Goal: Information Seeking & Learning: Learn about a topic

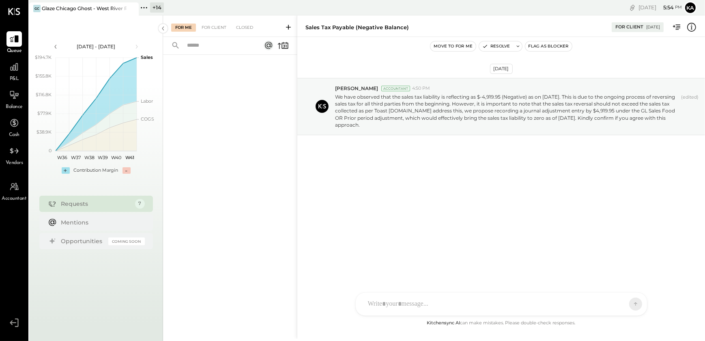
click at [144, 6] on icon at bounding box center [144, 7] width 11 height 11
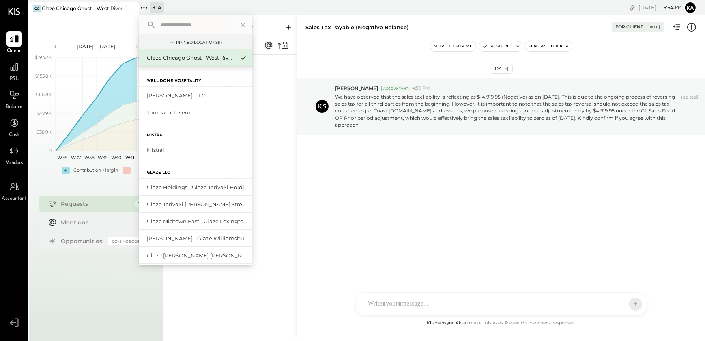
click at [182, 23] on input "text" at bounding box center [194, 24] width 75 height 15
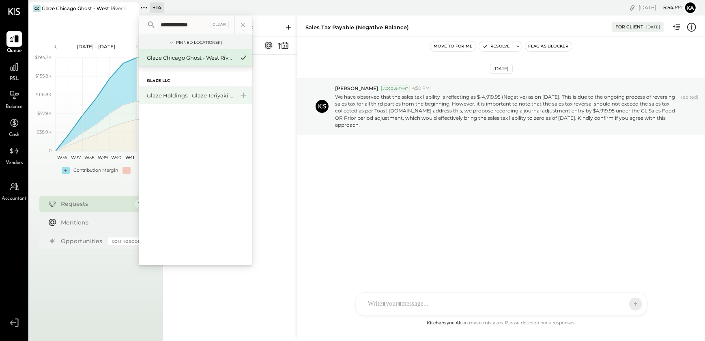
type input "**********"
click at [195, 95] on div "Glaze Holdings - Glaze Teriyaki Holdings LLC" at bounding box center [191, 96] width 88 height 8
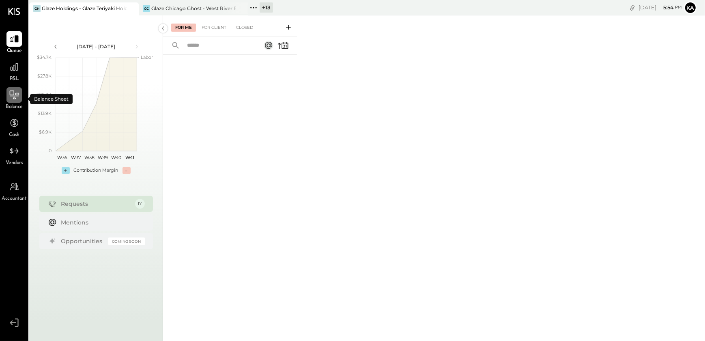
click at [15, 94] on icon at bounding box center [14, 95] width 11 height 11
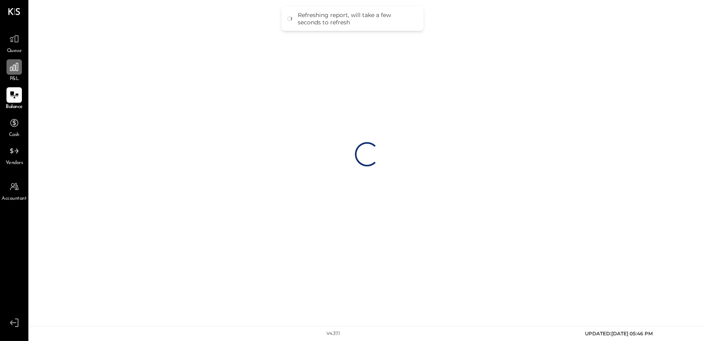
click at [15, 73] on div at bounding box center [13, 66] width 15 height 15
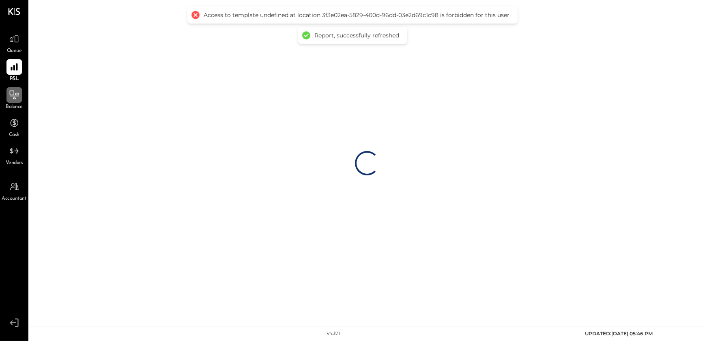
click at [15, 96] on icon at bounding box center [14, 96] width 9 height 1
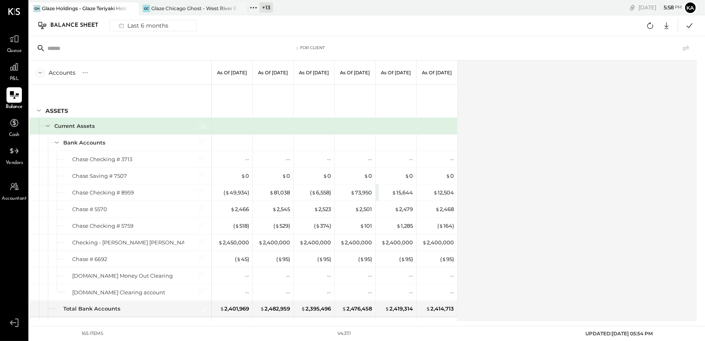
click at [556, 132] on div "Accounts S GL As of [DATE] As of [DATE] As of [DATE] As of [DATE] As of [DATE] …" at bounding box center [363, 190] width 669 height 260
click at [144, 24] on div "Last 6 months" at bounding box center [143, 25] width 58 height 11
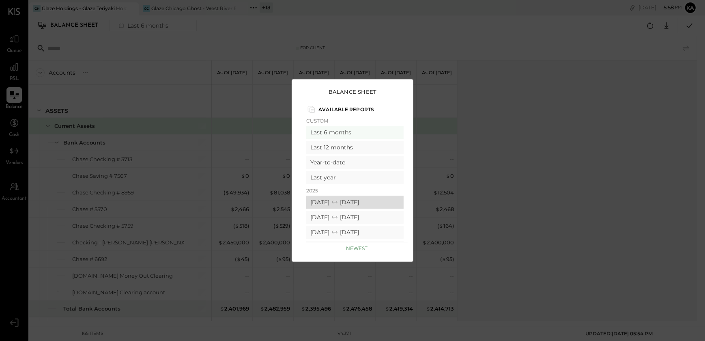
click at [358, 200] on div "[DATE] [DATE]" at bounding box center [354, 201] width 97 height 13
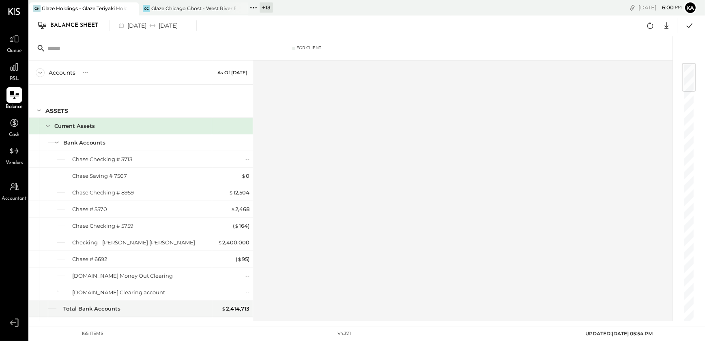
click at [369, 195] on div "Accounts S GL As of [DATE] ASSETS Current Assets Bank Accounts Chase Checking #…" at bounding box center [351, 190] width 644 height 260
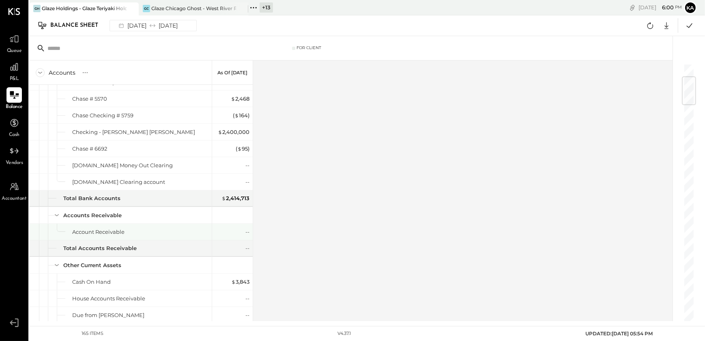
scroll to position [258, 0]
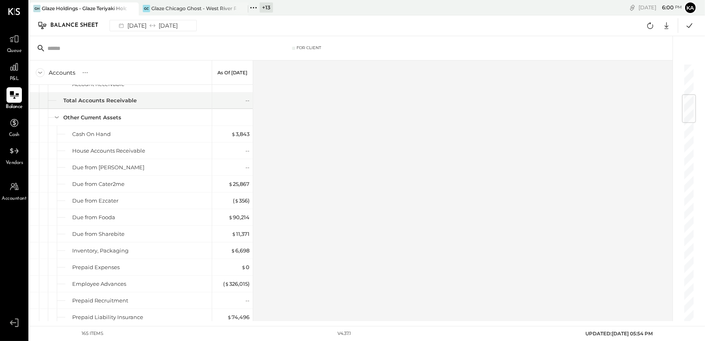
click at [399, 211] on div "Accounts S GL As of [DATE] ASSETS Current Assets Bank Accounts Chase Checking #…" at bounding box center [351, 190] width 644 height 260
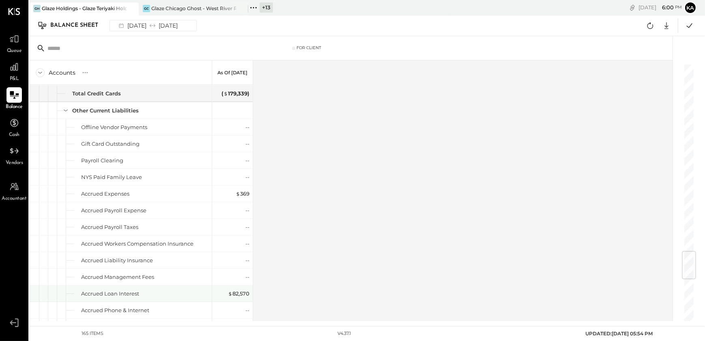
scroll to position [1622, 0]
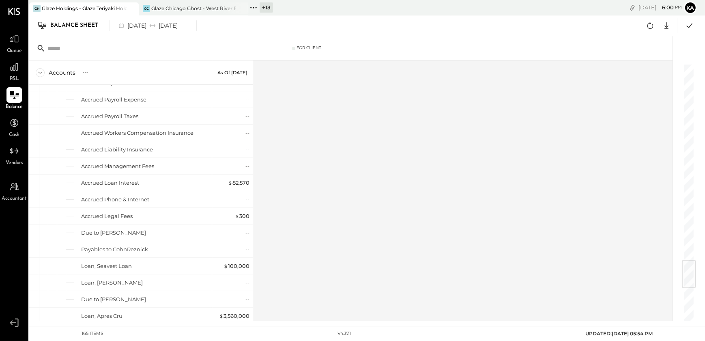
click at [325, 232] on div "Accounts S GL As of [DATE] ASSETS Current Assets Bank Accounts Chase Checking #…" at bounding box center [351, 190] width 644 height 260
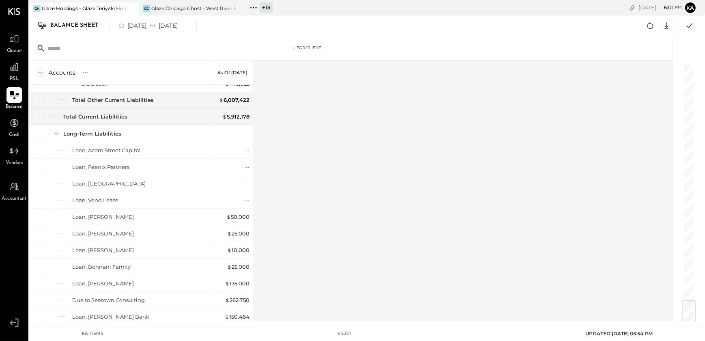
scroll to position [2101, 0]
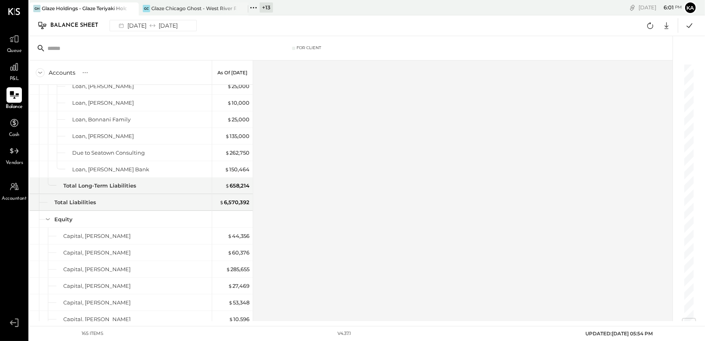
click at [326, 200] on div "Accounts S GL As of [DATE] ASSETS Current Assets Bank Accounts Chase Checking #…" at bounding box center [351, 190] width 644 height 260
click at [315, 176] on div "Accounts S GL As of [DATE] ASSETS Current Assets Bank Accounts Chase Checking #…" at bounding box center [351, 190] width 644 height 260
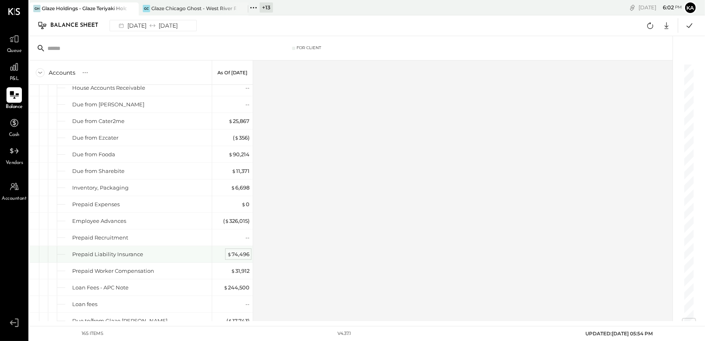
click at [243, 251] on div "$ 74,496" at bounding box center [238, 254] width 22 height 8
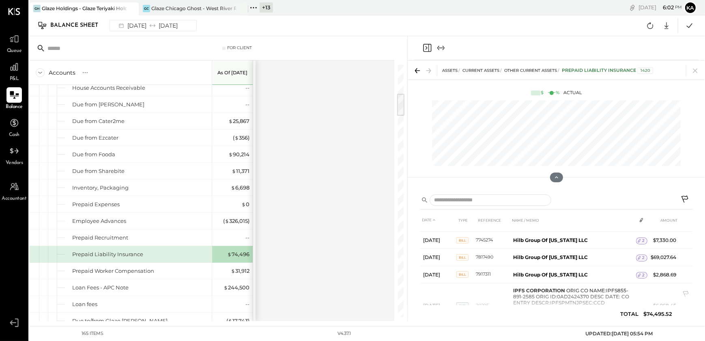
scroll to position [36, 0]
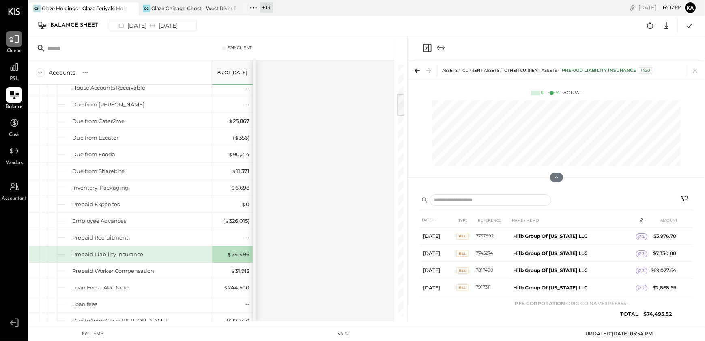
click at [15, 40] on icon at bounding box center [14, 39] width 10 height 8
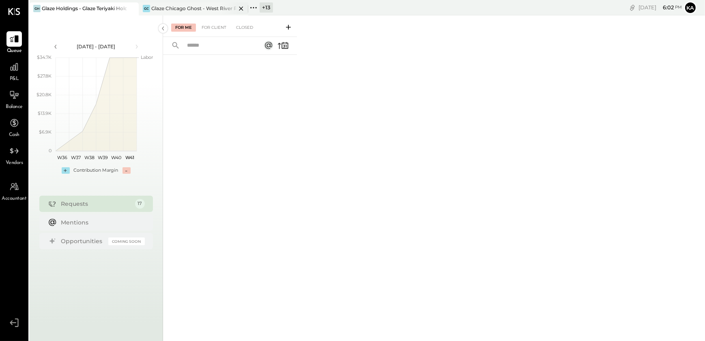
click at [239, 7] on icon at bounding box center [241, 9] width 10 height 10
click at [289, 28] on icon at bounding box center [288, 27] width 8 height 8
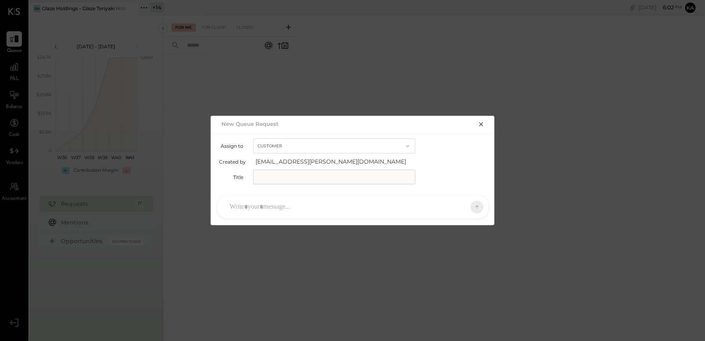
click at [288, 178] on input "text" at bounding box center [334, 177] width 162 height 15
type input "**********"
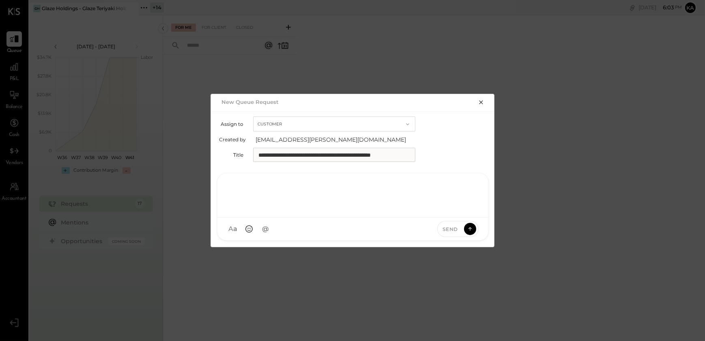
click at [330, 207] on div at bounding box center [352, 194] width 255 height 32
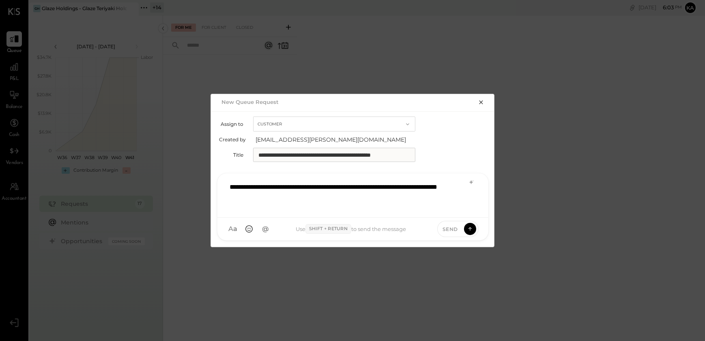
click at [418, 186] on div "**********" at bounding box center [352, 194] width 255 height 32
click at [428, 187] on div "**********" at bounding box center [352, 194] width 255 height 32
click at [345, 198] on div "**********" at bounding box center [352, 194] width 255 height 32
click at [386, 186] on div "**********" at bounding box center [352, 194] width 255 height 32
click at [377, 185] on div "**********" at bounding box center [352, 194] width 255 height 32
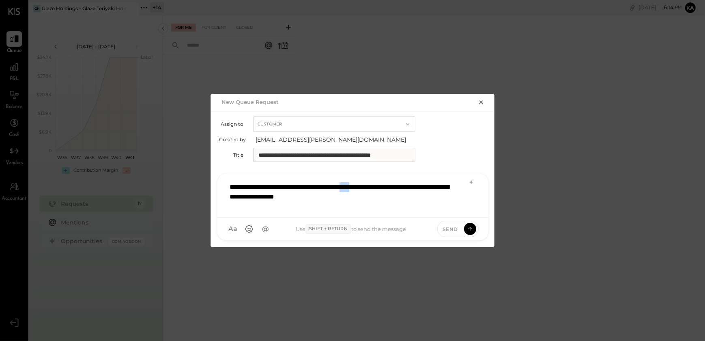
click at [377, 185] on div "**********" at bounding box center [352, 194] width 255 height 32
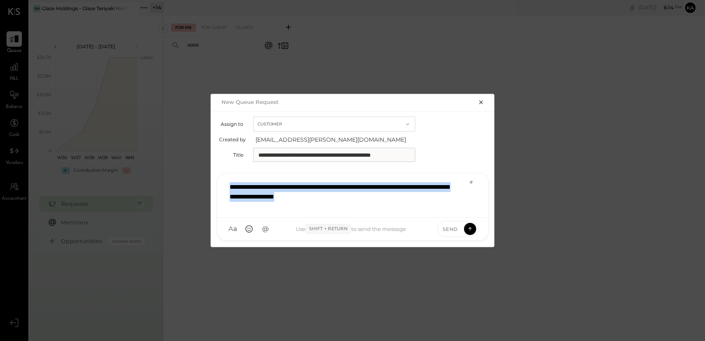
click at [377, 185] on div "**********" at bounding box center [352, 194] width 255 height 32
click at [400, 186] on div "**********" at bounding box center [352, 194] width 255 height 32
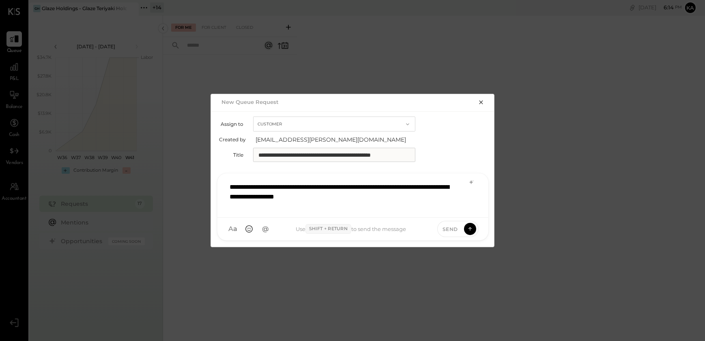
click at [385, 187] on div "**********" at bounding box center [352, 194] width 255 height 32
click at [300, 185] on div "**********" at bounding box center [352, 194] width 255 height 32
click at [343, 185] on div "**********" at bounding box center [352, 194] width 255 height 32
drag, startPoint x: 257, startPoint y: 195, endPoint x: 288, endPoint y: 194, distance: 30.4
click at [257, 196] on div "**********" at bounding box center [352, 194] width 255 height 32
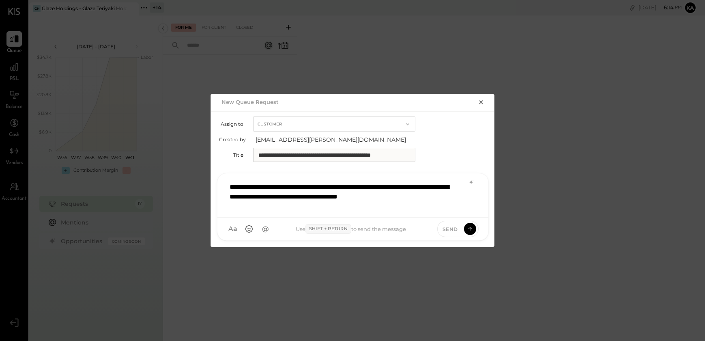
click at [452, 195] on div "**********" at bounding box center [352, 194] width 255 height 32
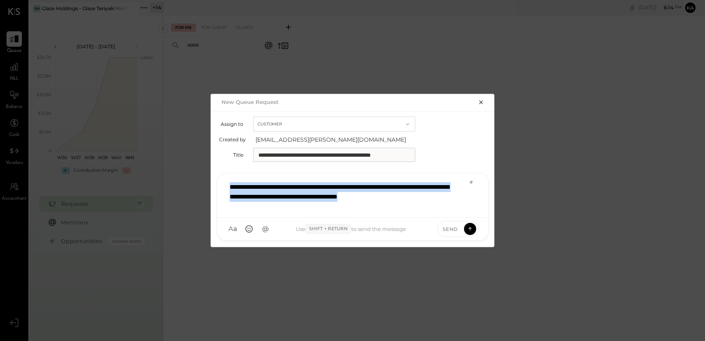
drag, startPoint x: 228, startPoint y: 186, endPoint x: 453, endPoint y: 202, distance: 225.2
click at [453, 202] on div "**********" at bounding box center [352, 194] width 255 height 32
copy div "**********"
click at [275, 188] on div "**********" at bounding box center [352, 194] width 255 height 32
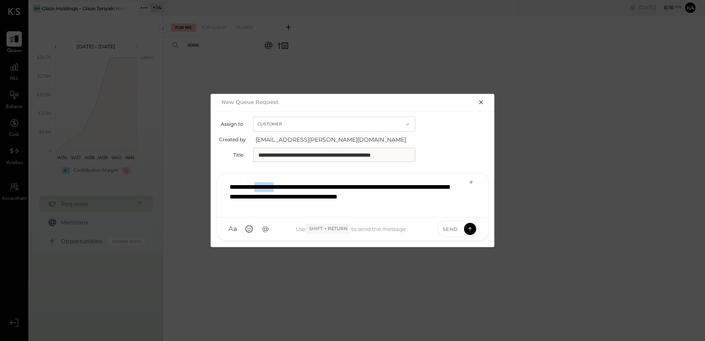
click at [275, 188] on div "**********" at bounding box center [352, 194] width 255 height 32
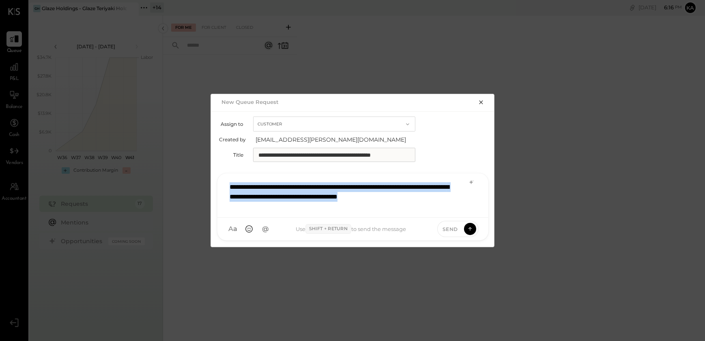
click at [275, 188] on div "**********" at bounding box center [352, 194] width 255 height 32
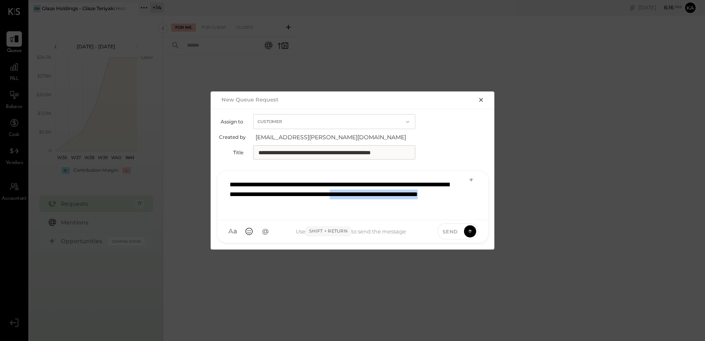
drag, startPoint x: 435, startPoint y: 193, endPoint x: 439, endPoint y: 191, distance: 4.2
click at [440, 200] on div "**********" at bounding box center [352, 194] width 255 height 37
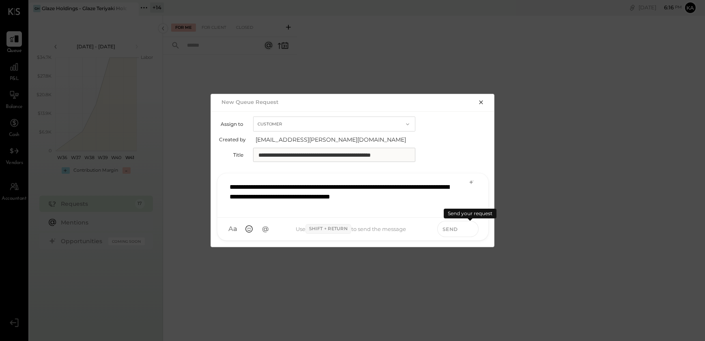
click at [471, 227] on icon at bounding box center [469, 228] width 7 height 8
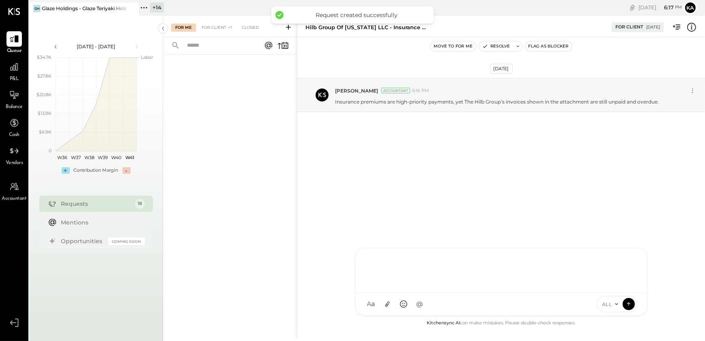
click at [406, 303] on div "KP [PERSON_NAME] TP [PERSON_NAME] [PERSON_NAME] MC [PERSON_NAME] [PERSON_NAME] …" at bounding box center [501, 282] width 292 height 68
click at [389, 303] on icon at bounding box center [387, 304] width 9 height 9
click at [388, 303] on icon at bounding box center [387, 304] width 9 height 9
click at [386, 305] on icon at bounding box center [387, 304] width 9 height 9
click at [421, 237] on div at bounding box center [501, 239] width 275 height 32
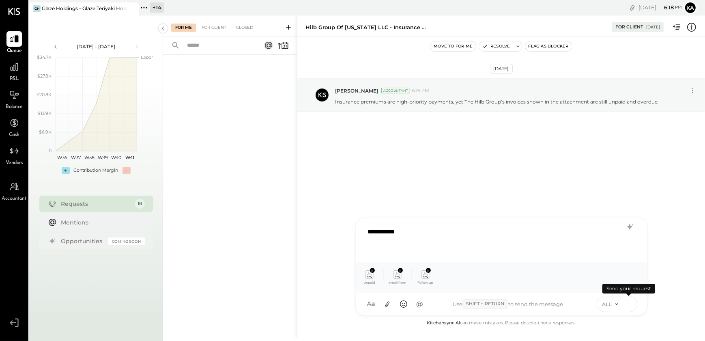
click at [630, 303] on icon at bounding box center [628, 303] width 7 height 8
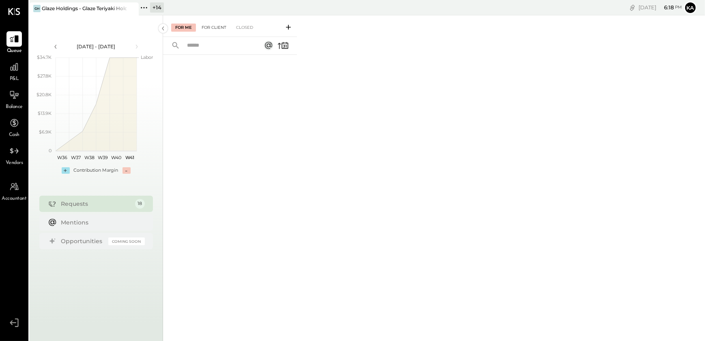
click at [218, 27] on div "For Client" at bounding box center [213, 28] width 33 height 8
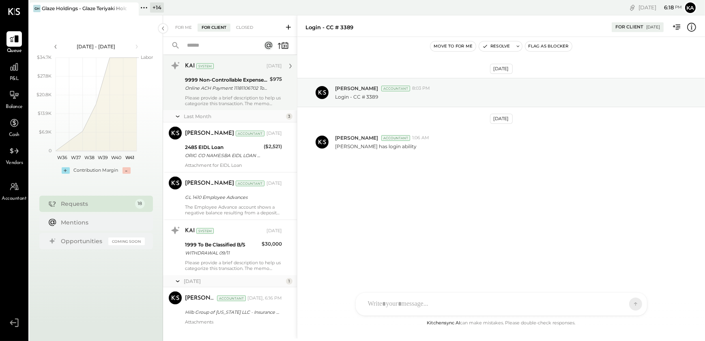
scroll to position [831, 0]
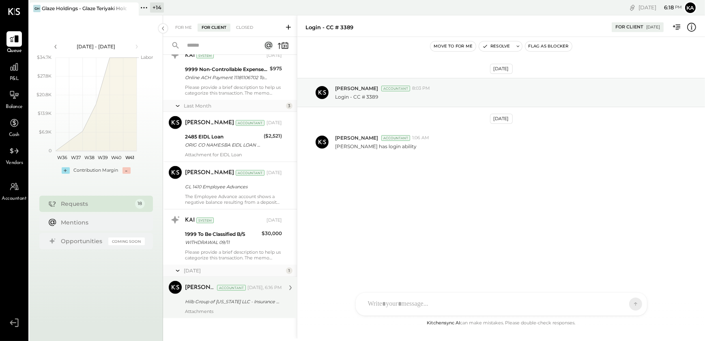
click at [224, 304] on div "Hilb Group of [US_STATE] LLC - Insurance Premium Unpaid" at bounding box center [232, 301] width 94 height 8
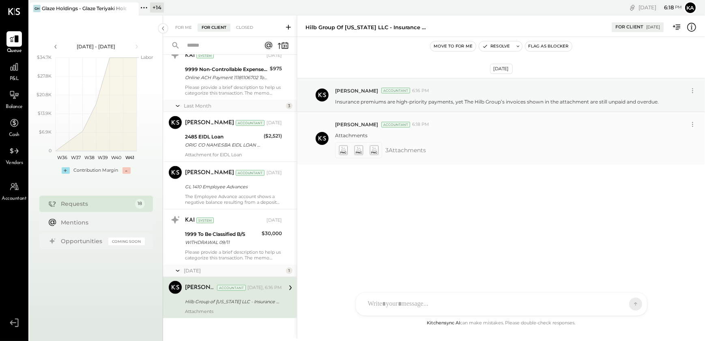
click at [356, 150] on icon at bounding box center [358, 150] width 9 height 9
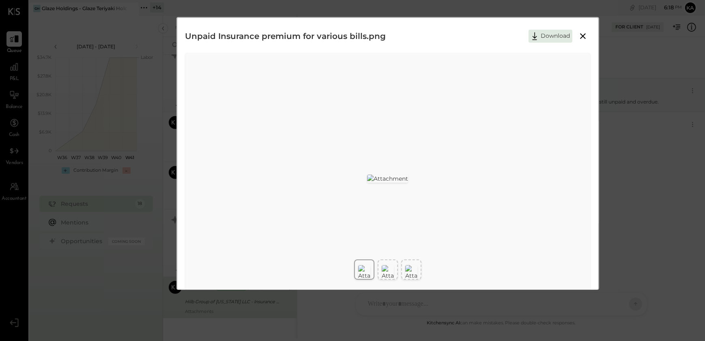
click at [585, 33] on icon at bounding box center [583, 36] width 10 height 10
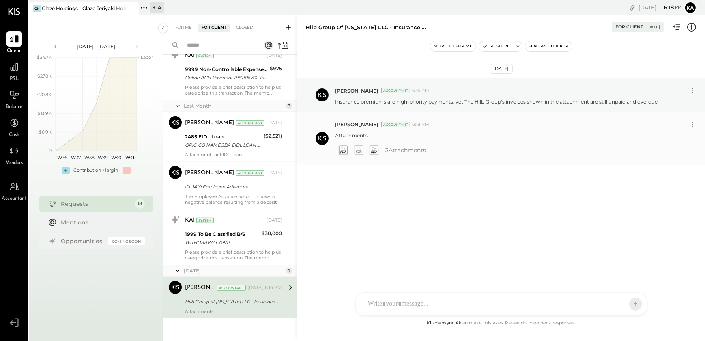
click at [344, 148] on icon at bounding box center [343, 150] width 9 height 9
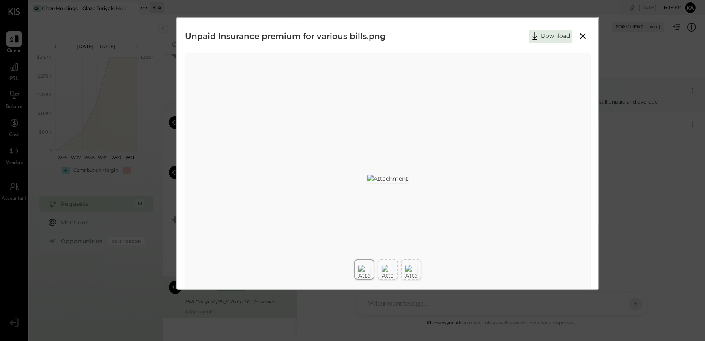
click at [584, 32] on icon at bounding box center [583, 36] width 10 height 10
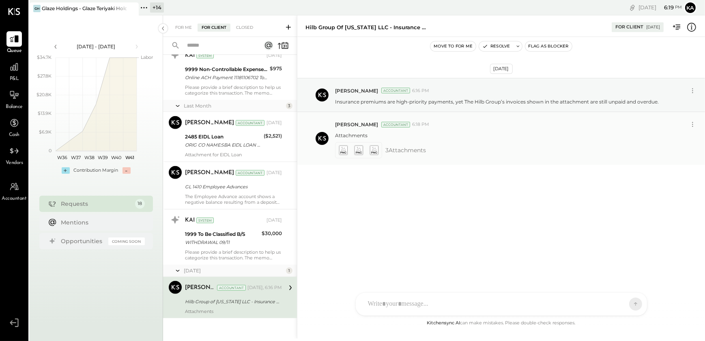
click at [374, 147] on icon at bounding box center [373, 150] width 9 height 9
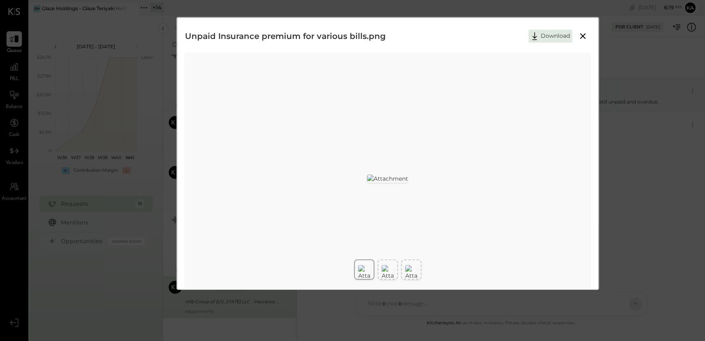
click at [583, 35] on icon at bounding box center [583, 36] width 6 height 6
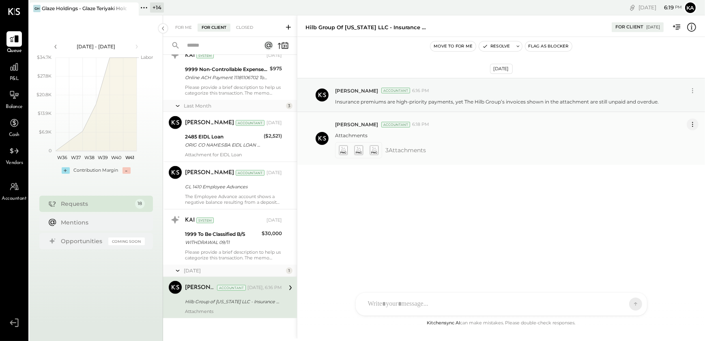
click at [694, 123] on icon at bounding box center [692, 124] width 9 height 9
click at [673, 151] on button "Delete Message..." at bounding box center [671, 151] width 55 height 13
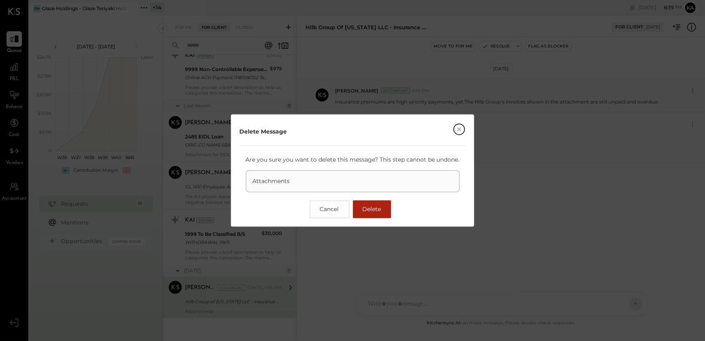
click at [378, 208] on span "Delete" at bounding box center [372, 209] width 19 height 7
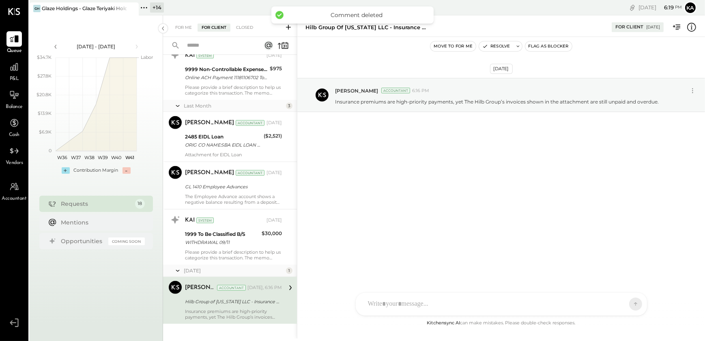
scroll to position [837, 0]
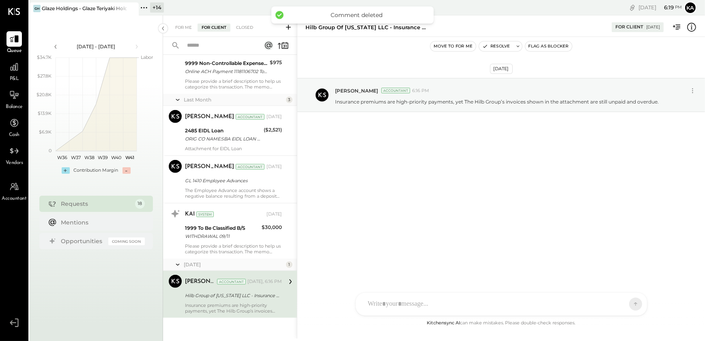
click at [454, 301] on div "KP [PERSON_NAME] TP [PERSON_NAME] [PERSON_NAME] MC [PERSON_NAME] [PERSON_NAME] …" at bounding box center [501, 304] width 292 height 24
click at [386, 304] on icon at bounding box center [387, 304] width 9 height 9
click at [389, 303] on icon at bounding box center [387, 304] width 4 height 6
click at [385, 304] on icon at bounding box center [387, 304] width 4 height 6
click at [394, 234] on div at bounding box center [501, 239] width 275 height 32
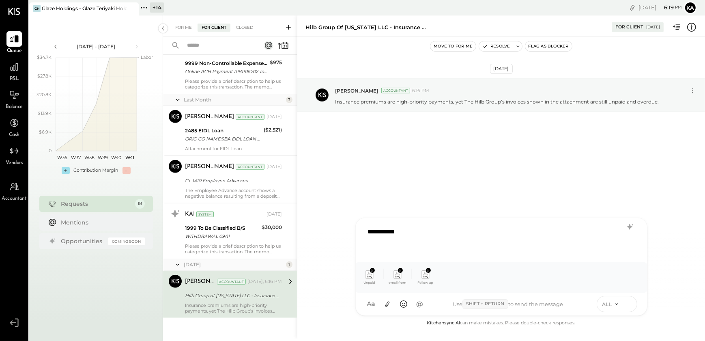
click at [629, 303] on icon at bounding box center [628, 303] width 3 height 2
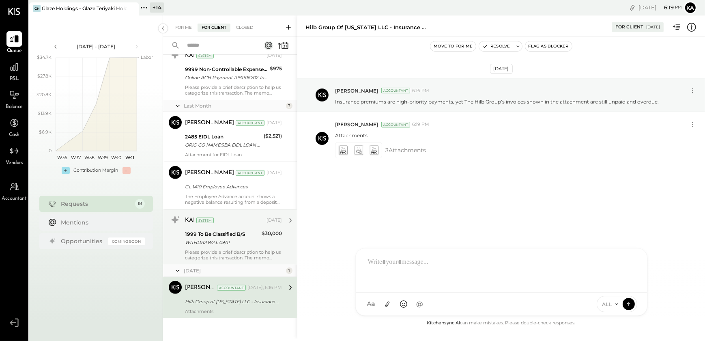
click at [208, 243] on div "WITHDRAWAL 09/11" at bounding box center [222, 242] width 74 height 8
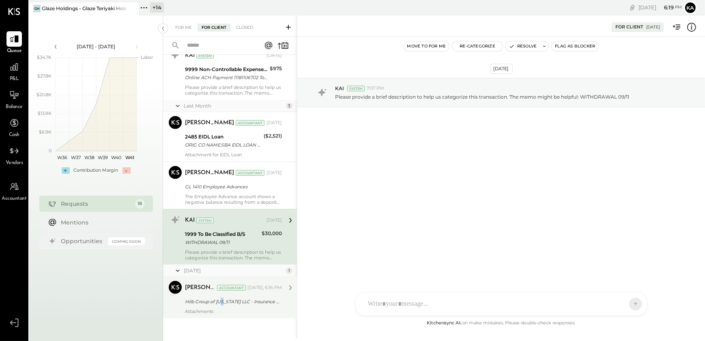
drag, startPoint x: 224, startPoint y: 296, endPoint x: 230, endPoint y: 296, distance: 5.3
click at [223, 297] on div "Hilb Group of [US_STATE] LLC - Insurance Premium Unpaid" at bounding box center [232, 301] width 94 height 8
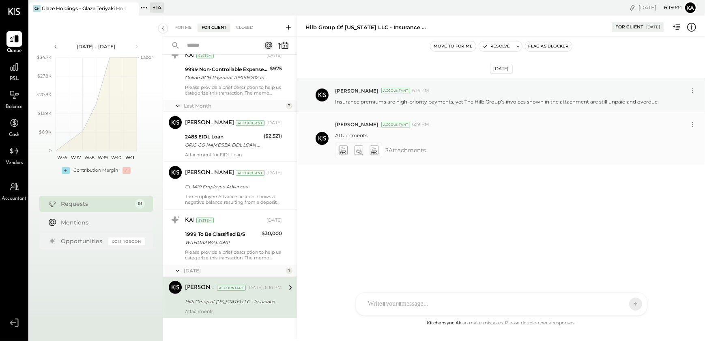
click at [372, 148] on icon at bounding box center [373, 150] width 9 height 9
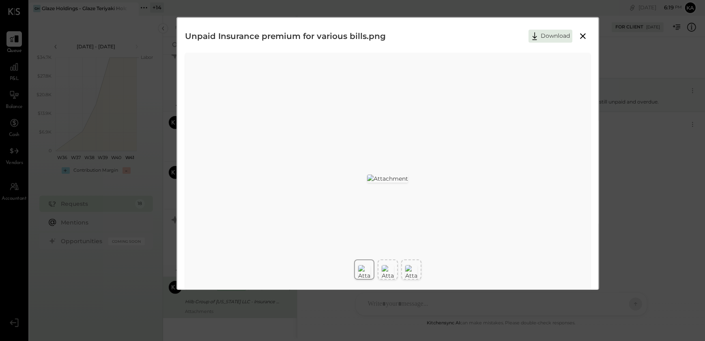
click at [584, 34] on icon at bounding box center [583, 36] width 6 height 6
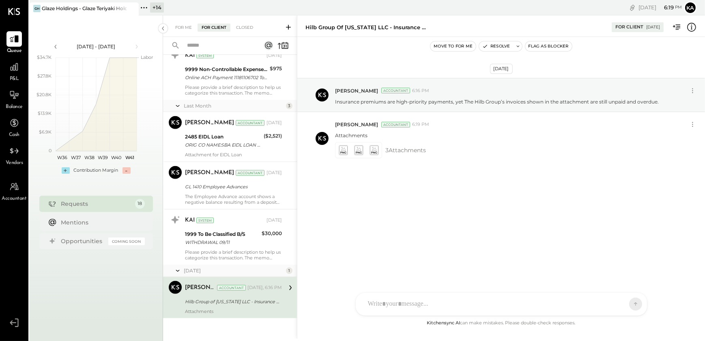
drag, startPoint x: 446, startPoint y: 215, endPoint x: 425, endPoint y: 209, distance: 21.6
click at [445, 215] on div "[DATE] [PERSON_NAME] Accountant 6:16 PM Insurance premiums are high-priority pa…" at bounding box center [501, 141] width 408 height 168
click at [357, 146] on icon at bounding box center [358, 150] width 9 height 9
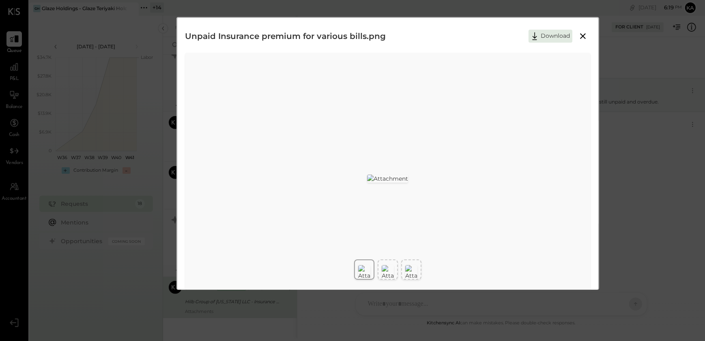
click at [361, 270] on div at bounding box center [364, 272] width 12 height 18
click at [388, 270] on img at bounding box center [388, 272] width 12 height 15
click at [410, 271] on img at bounding box center [411, 272] width 12 height 15
click at [368, 270] on div at bounding box center [364, 272] width 12 height 18
click at [386, 272] on img at bounding box center [388, 272] width 12 height 15
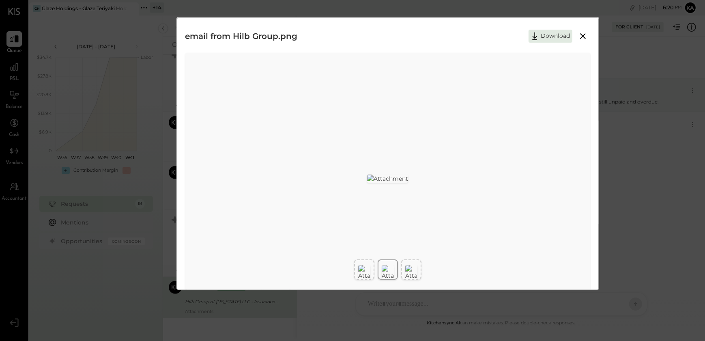
click at [360, 271] on div at bounding box center [364, 272] width 12 height 18
click at [393, 271] on img at bounding box center [388, 272] width 12 height 15
click at [409, 270] on img at bounding box center [411, 272] width 12 height 15
click at [582, 34] on icon at bounding box center [583, 36] width 10 height 10
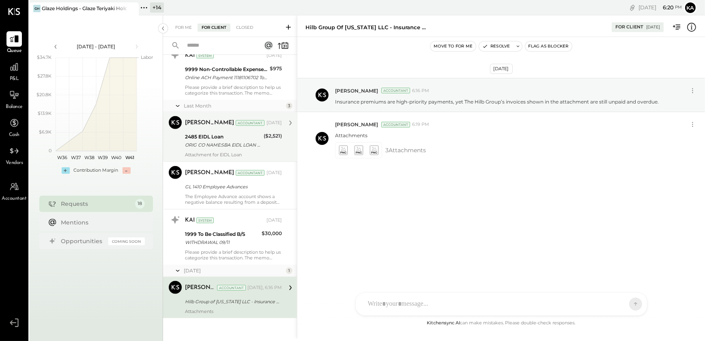
click at [238, 146] on div "ORIG CO NAME:SBA EIDL LOAN ORIG ID:7300000118 DESC DATE:250820 CO ENTRY DESCR:P…" at bounding box center [223, 145] width 76 height 8
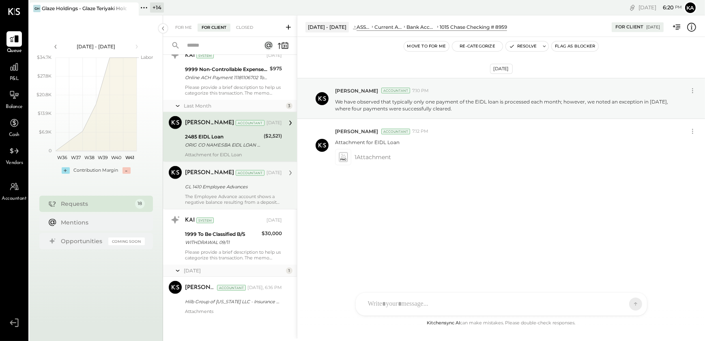
click at [227, 194] on div "The Employee Advance account shows a negative balance resulting from a deposit …" at bounding box center [233, 198] width 97 height 11
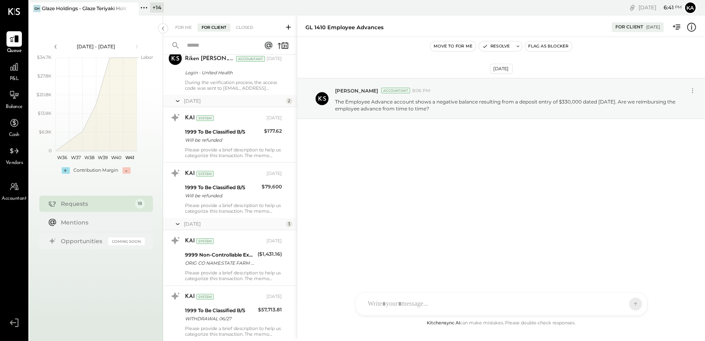
scroll to position [131, 0]
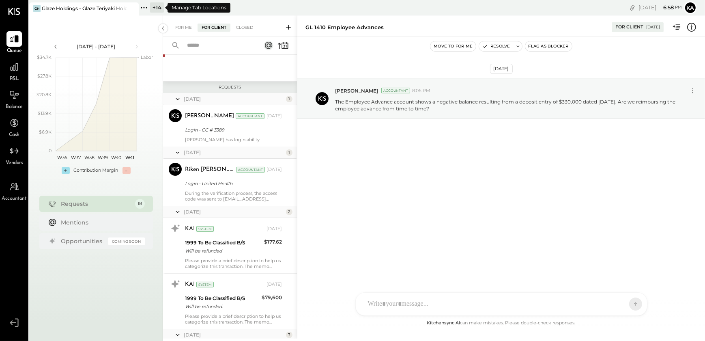
click at [143, 7] on icon at bounding box center [144, 7] width 11 height 11
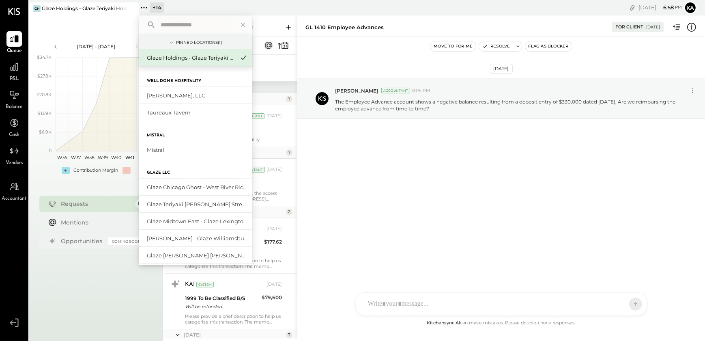
click at [174, 20] on input "text" at bounding box center [194, 24] width 75 height 15
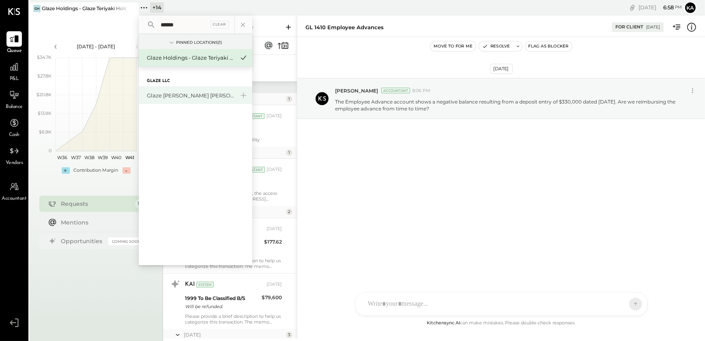
type input "******"
click at [191, 93] on div "Glaze [PERSON_NAME] [PERSON_NAME] LLC" at bounding box center [191, 96] width 88 height 8
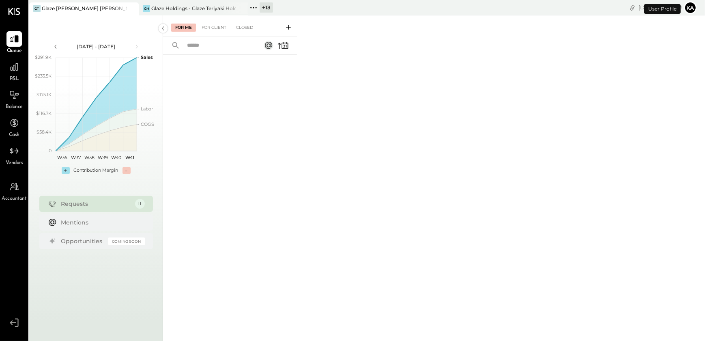
click at [251, 6] on icon at bounding box center [253, 7] width 11 height 11
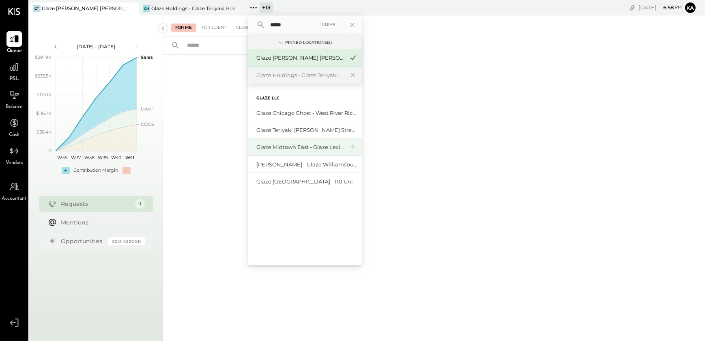
type input "*****"
click at [305, 145] on div "Glaze Midtown East - Glaze Lexington One LLC" at bounding box center [300, 147] width 88 height 8
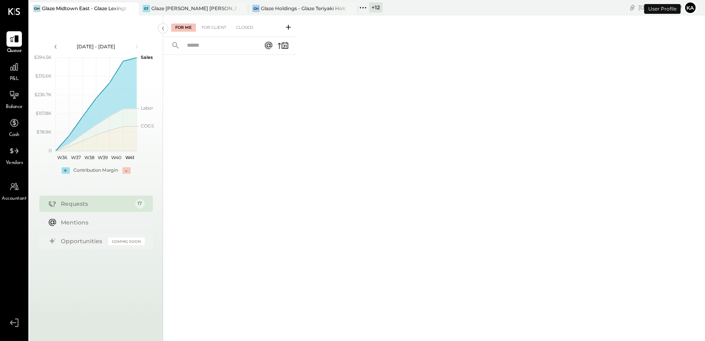
click at [363, 6] on icon at bounding box center [363, 7] width 11 height 11
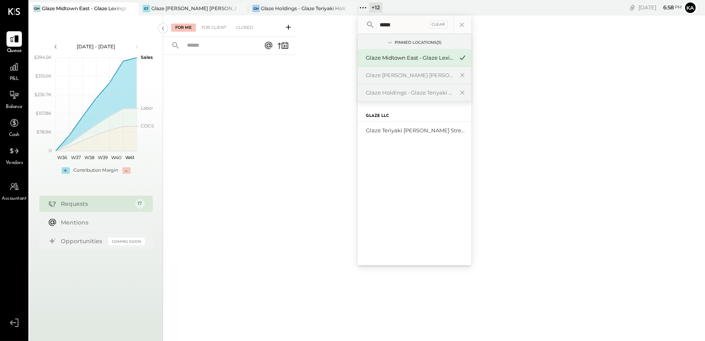
type input "*****"
click at [408, 134] on div "Glaze Teriyaki [PERSON_NAME] Street - [PERSON_NAME] River [PERSON_NAME] LLC" at bounding box center [415, 130] width 114 height 17
click at [413, 127] on div "Glaze Teriyaki [PERSON_NAME] Street - [PERSON_NAME] River [PERSON_NAME] LLC" at bounding box center [410, 131] width 88 height 8
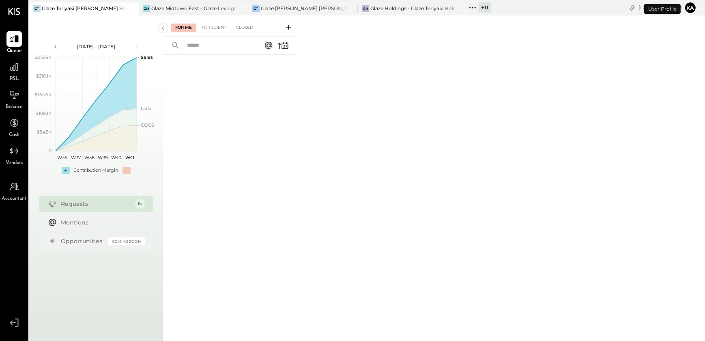
click at [472, 8] on icon at bounding box center [472, 7] width 1 height 1
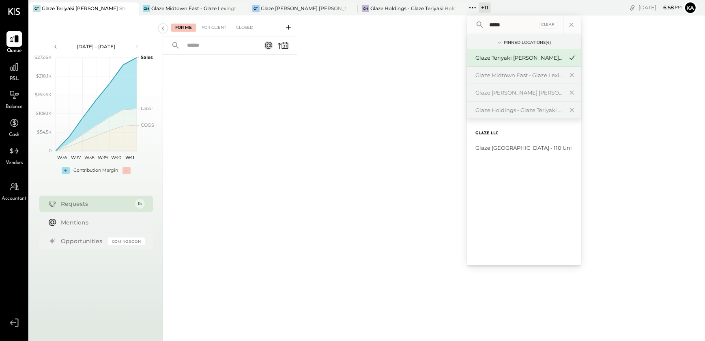
type input "*****"
click at [513, 146] on div "Glaze [GEOGRAPHIC_DATA] - 110 Uni" at bounding box center [519, 148] width 88 height 8
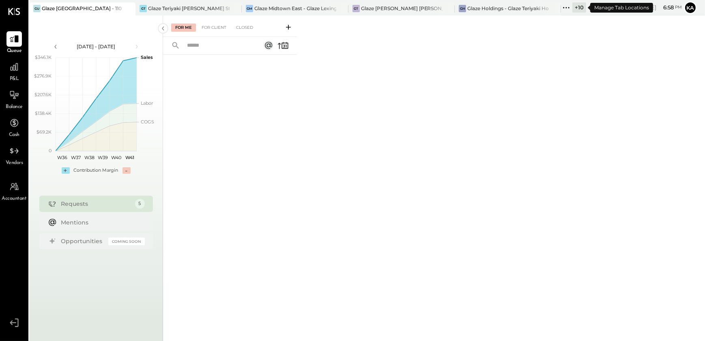
click at [566, 6] on icon at bounding box center [566, 7] width 11 height 11
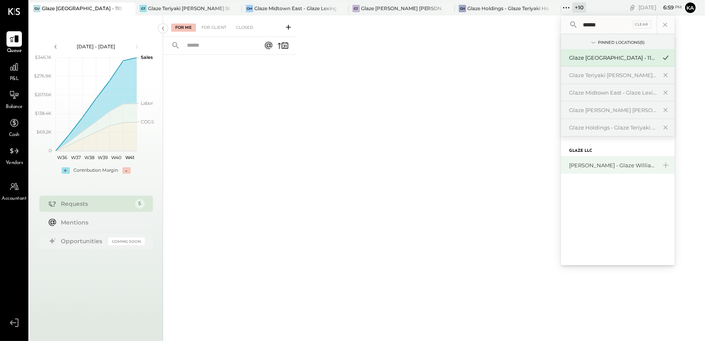
type input "******"
click at [604, 162] on div "[PERSON_NAME] - Glaze Williamsburg One LLC" at bounding box center [613, 165] width 88 height 8
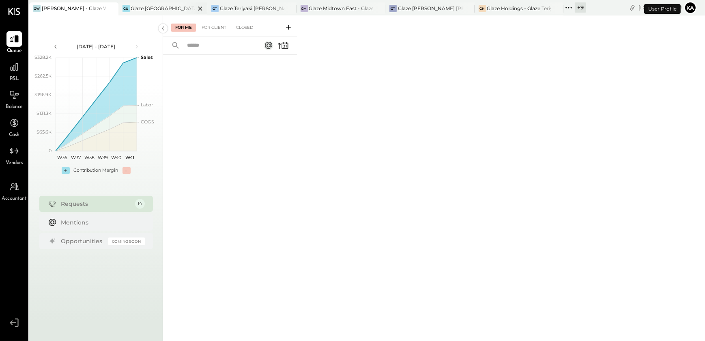
click at [157, 8] on div "Glaze [GEOGRAPHIC_DATA] - 110 Uni" at bounding box center [163, 8] width 64 height 7
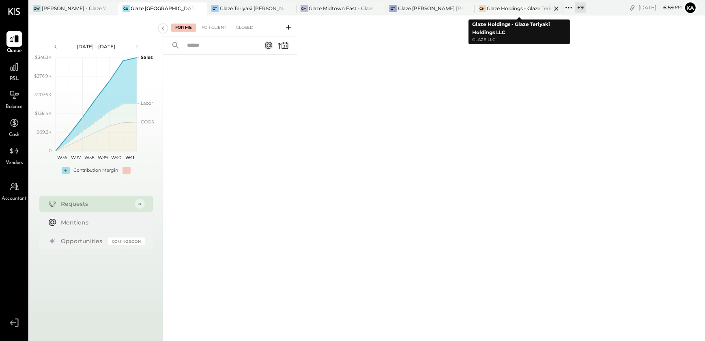
click at [555, 7] on icon at bounding box center [556, 8] width 4 height 4
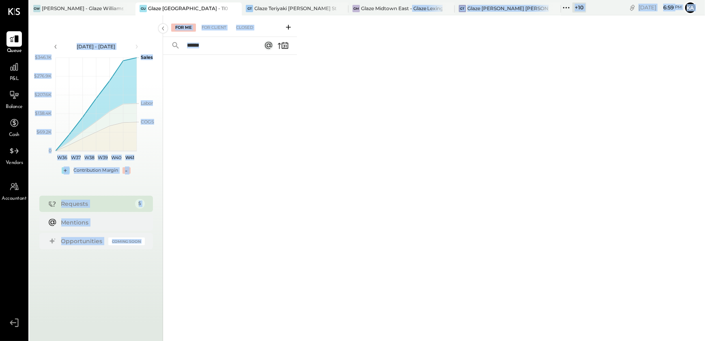
drag, startPoint x: 412, startPoint y: 8, endPoint x: 360, endPoint y: 133, distance: 135.8
click at [360, 133] on div "[PERSON_NAME] Williamsburg - Glaze Williamsburg One LLC GU Glaze Union Square -…" at bounding box center [367, 170] width 676 height 341
drag, startPoint x: 360, startPoint y: 133, endPoint x: 356, endPoint y: 89, distance: 44.8
click at [299, 142] on div "For Me For Client Closed" at bounding box center [434, 176] width 542 height 323
drag, startPoint x: 390, startPoint y: 7, endPoint x: 272, endPoint y: 158, distance: 191.5
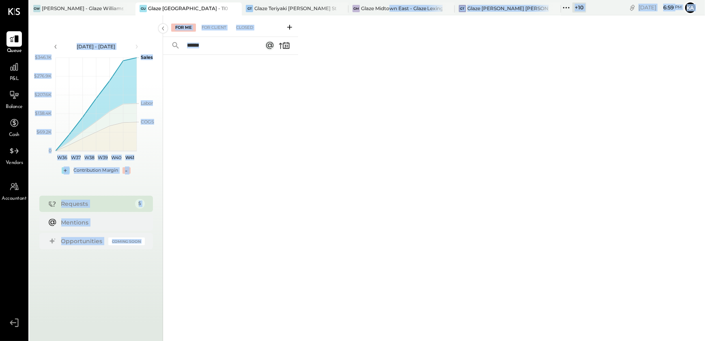
click at [272, 158] on div "[PERSON_NAME] Williamsburg - Glaze Williamsburg One LLC GU Glaze Union Square -…" at bounding box center [367, 170] width 676 height 341
drag, startPoint x: 272, startPoint y: 158, endPoint x: 410, endPoint y: 107, distance: 146.1
click at [410, 107] on div "For Me For Client Closed" at bounding box center [434, 176] width 542 height 323
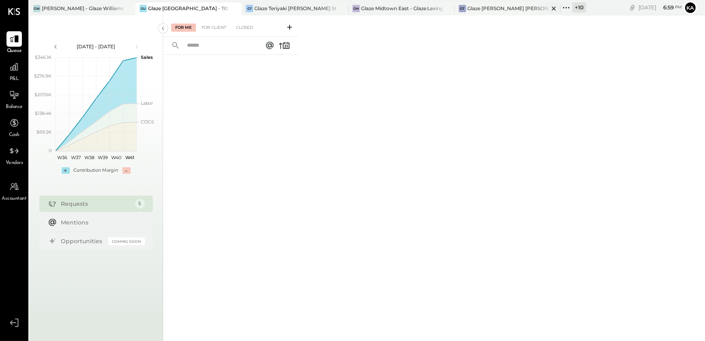
click at [515, 7] on div "Glaze [PERSON_NAME] [PERSON_NAME] LLC" at bounding box center [508, 8] width 82 height 7
click at [15, 100] on div at bounding box center [13, 94] width 15 height 15
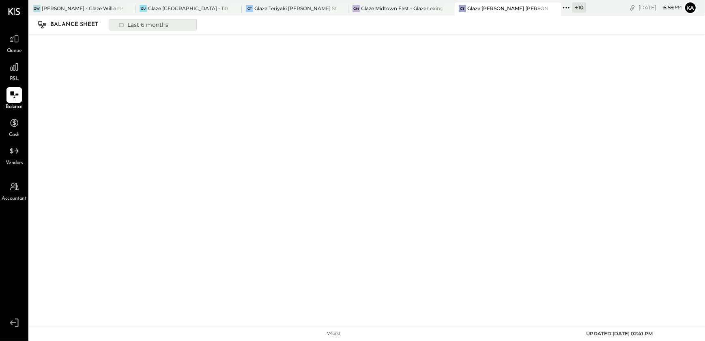
click at [185, 28] on button "Last 6 months" at bounding box center [152, 24] width 87 height 11
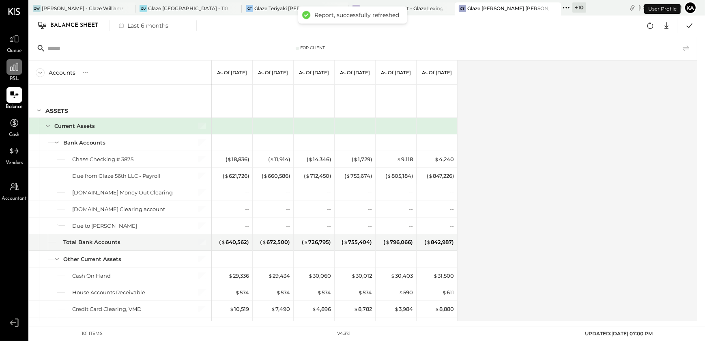
click at [18, 64] on icon at bounding box center [14, 67] width 8 height 8
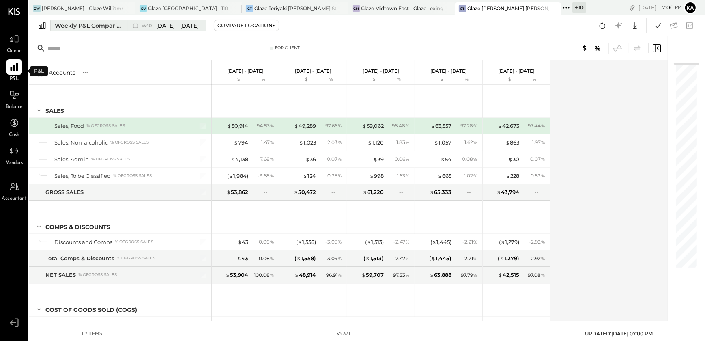
click at [150, 24] on span "W40" at bounding box center [148, 26] width 13 height 4
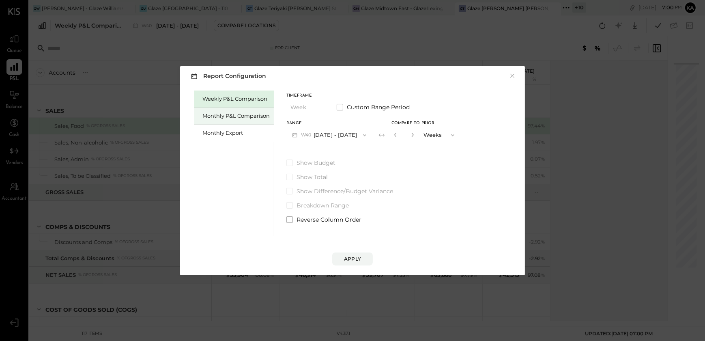
click at [254, 116] on div "Monthly P&L Comparison" at bounding box center [235, 116] width 67 height 8
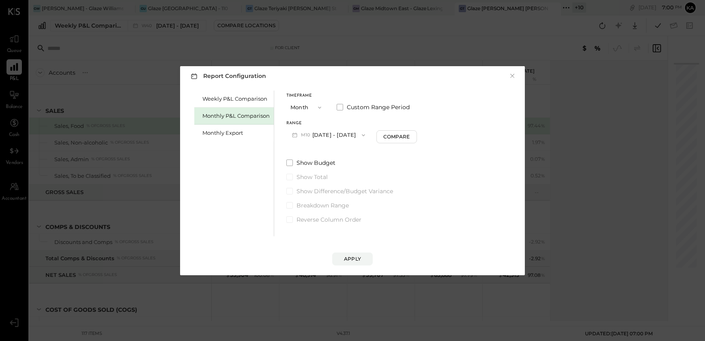
click at [350, 134] on button "M10 [DATE] - [DATE]" at bounding box center [328, 134] width 84 height 15
drag, startPoint x: 342, startPoint y: 154, endPoint x: 381, endPoint y: 155, distance: 38.9
click at [341, 154] on div "M09 [DATE] - [DATE]" at bounding box center [333, 153] width 92 height 17
click at [364, 256] on button "Apply" at bounding box center [352, 258] width 41 height 13
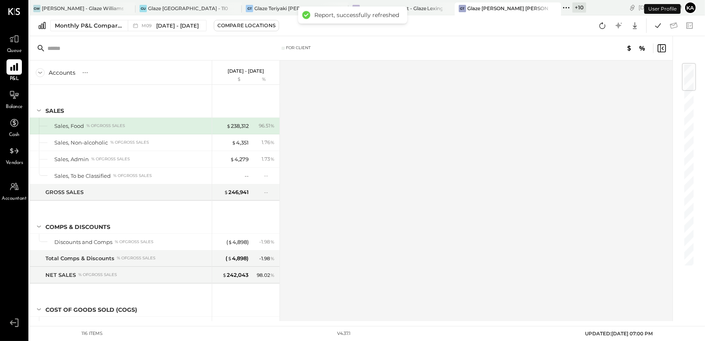
click at [380, 219] on div "Accounts S % GL [DATE] - [DATE] $ % SALES Sales, Food % of GROSS SALES Sales, N…" at bounding box center [351, 190] width 644 height 260
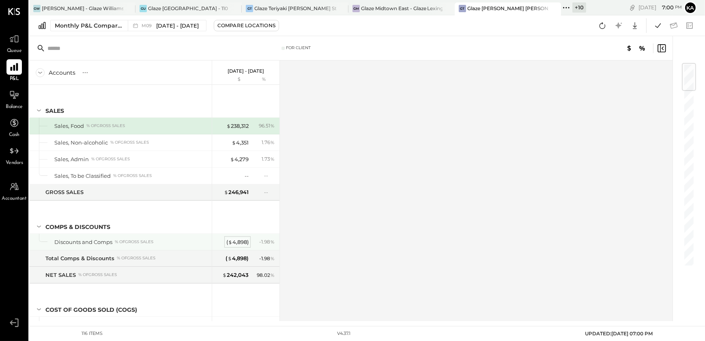
click at [237, 240] on div "( $ 4,898 )" at bounding box center [237, 242] width 22 height 8
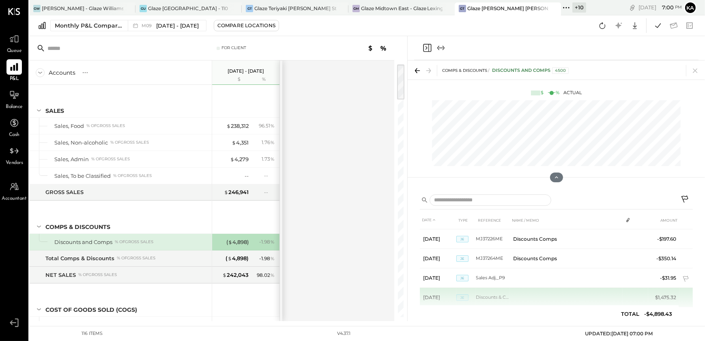
scroll to position [537, 0]
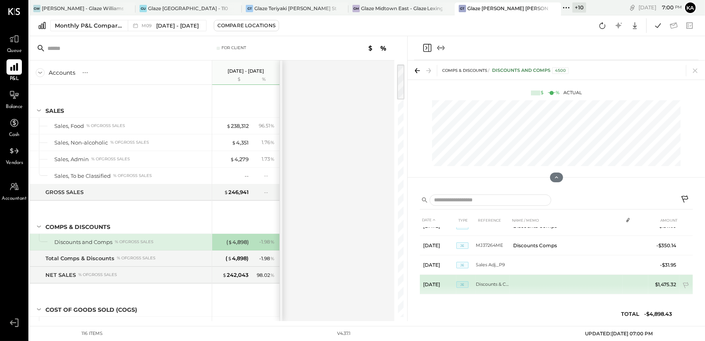
click at [496, 281] on td "Discounts & Comps P9" at bounding box center [493, 284] width 34 height 19
click at [658, 283] on td "$1,475.32" at bounding box center [663, 284] width 31 height 19
click at [444, 280] on td "[DATE]" at bounding box center [438, 284] width 36 height 19
click at [463, 279] on td "JE" at bounding box center [465, 284] width 19 height 19
click at [461, 281] on span "JE" at bounding box center [462, 284] width 12 height 6
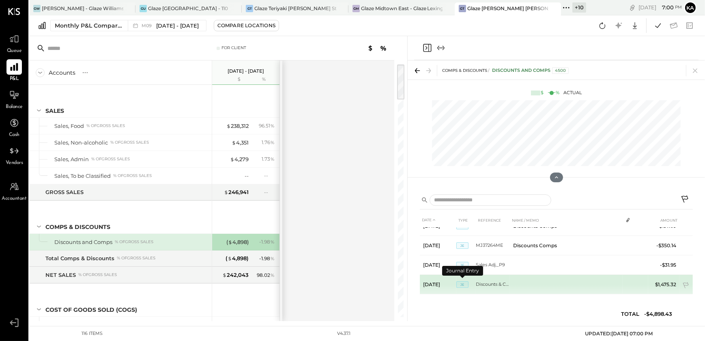
click at [461, 281] on span "JE" at bounding box center [462, 284] width 12 height 6
drag, startPoint x: 461, startPoint y: 281, endPoint x: 430, endPoint y: 280, distance: 31.2
click at [430, 280] on td "[DATE]" at bounding box center [438, 284] width 36 height 19
click at [500, 284] on td "Discounts & Comps P9" at bounding box center [493, 284] width 34 height 19
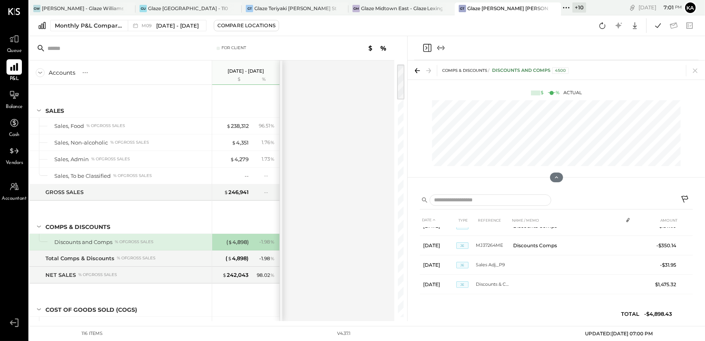
click at [221, 241] on div "( $ 4,898 )" at bounding box center [232, 242] width 32 height 8
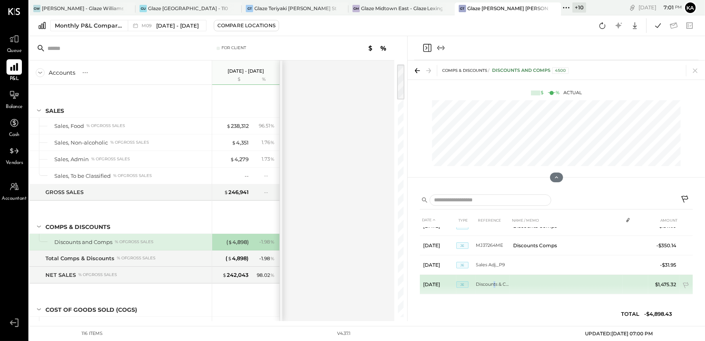
click at [493, 281] on td "Discounts & Comps P9" at bounding box center [493, 284] width 34 height 19
click at [668, 281] on td "$1,475.32" at bounding box center [663, 284] width 31 height 19
click at [466, 283] on span "JE" at bounding box center [462, 284] width 12 height 6
click at [464, 281] on span "JE" at bounding box center [462, 284] width 12 height 6
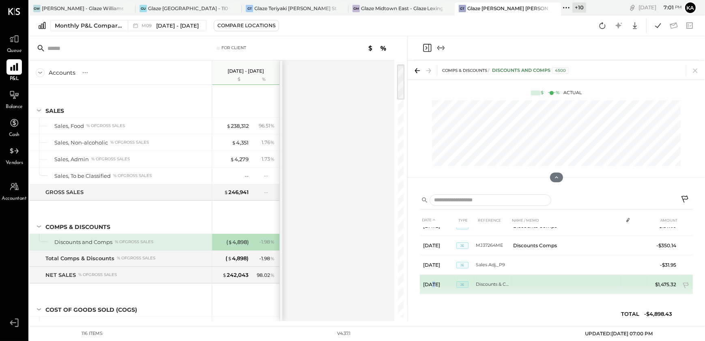
click at [432, 283] on td "[DATE]" at bounding box center [438, 284] width 36 height 19
click at [492, 283] on td "Discounts & Comps P9" at bounding box center [493, 284] width 34 height 19
click at [492, 282] on td "Discounts & Comps P9" at bounding box center [493, 284] width 34 height 19
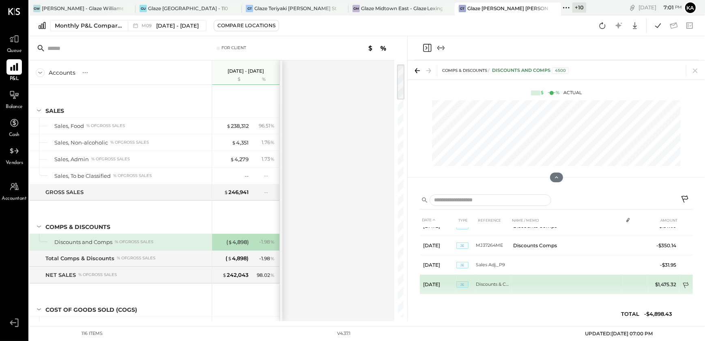
click at [682, 283] on icon at bounding box center [686, 286] width 8 height 8
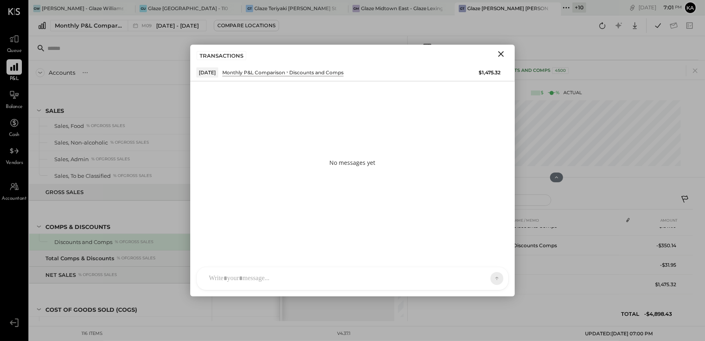
click at [502, 54] on icon "Close" at bounding box center [501, 54] width 6 height 6
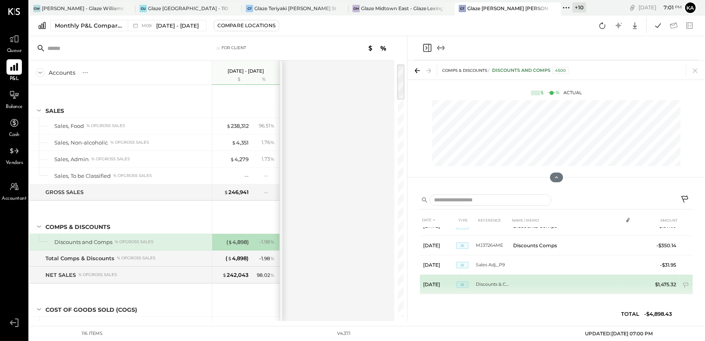
click at [443, 281] on td "[DATE]" at bounding box center [438, 284] width 36 height 19
click at [460, 281] on span "JE" at bounding box center [462, 284] width 12 height 6
click at [493, 285] on td "Discounts & Comps P9" at bounding box center [493, 284] width 34 height 19
click at [666, 280] on td "$1,475.32" at bounding box center [663, 284] width 31 height 19
